Goal: Register for event/course

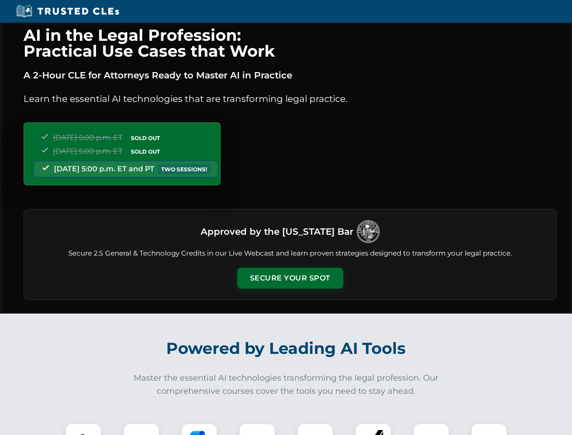
click at [290, 278] on button "Secure Your Spot" at bounding box center [290, 278] width 106 height 21
click at [83, 429] on img at bounding box center [83, 441] width 26 height 26
click at [141, 429] on div at bounding box center [141, 441] width 36 height 36
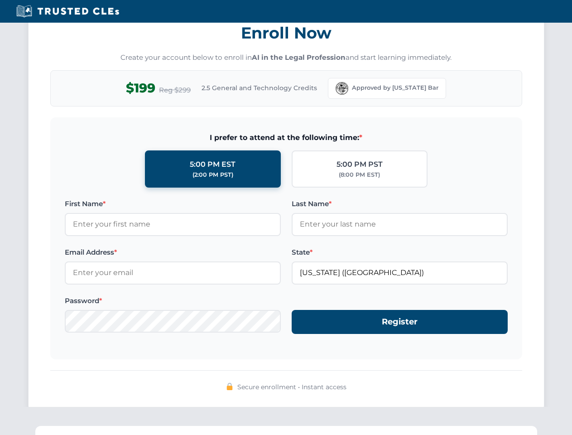
scroll to position [889, 0]
